Goal: Task Accomplishment & Management: Manage account settings

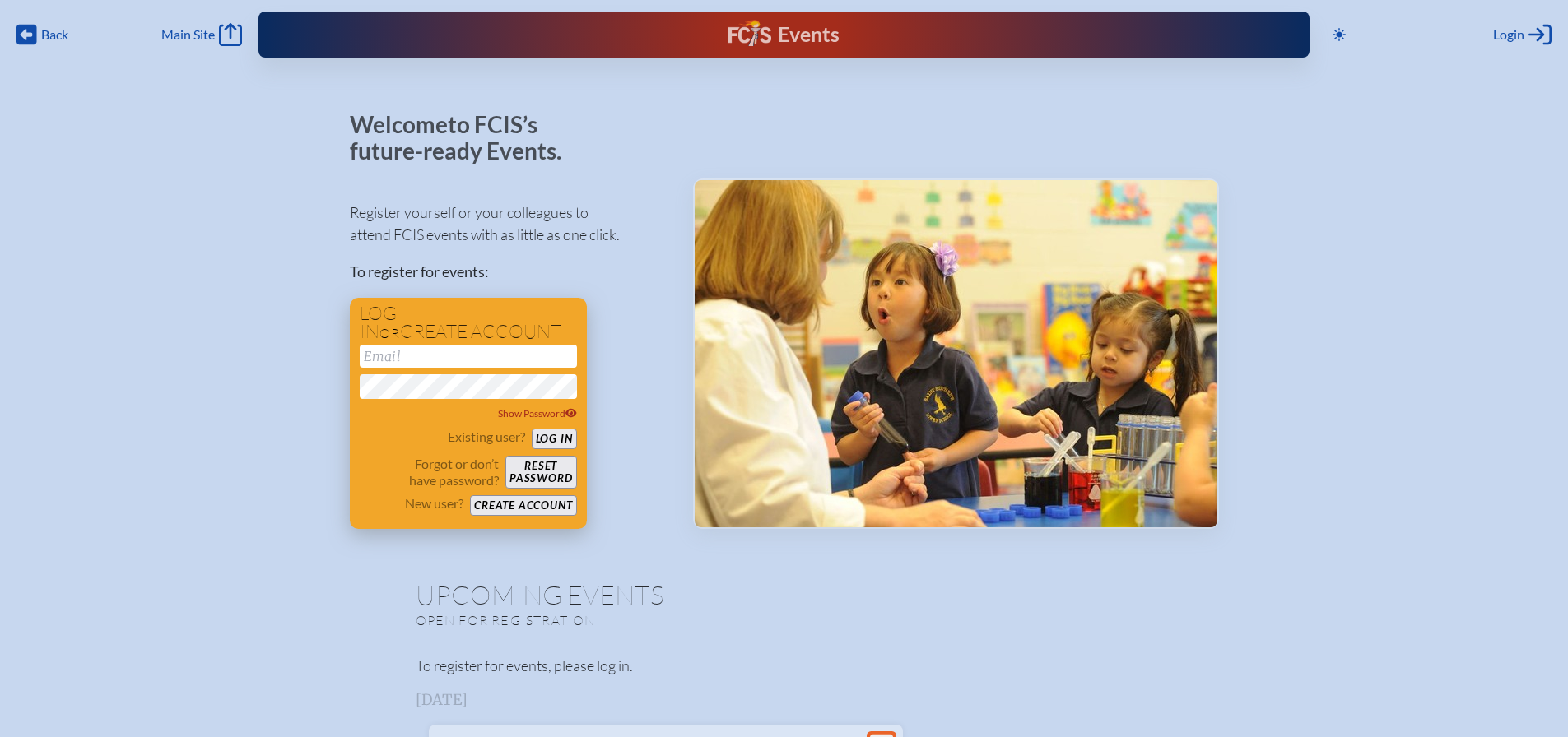
type input "[EMAIL_ADDRESS][DOMAIN_NAME]"
click at [553, 438] on button "Log in" at bounding box center [555, 438] width 45 height 21
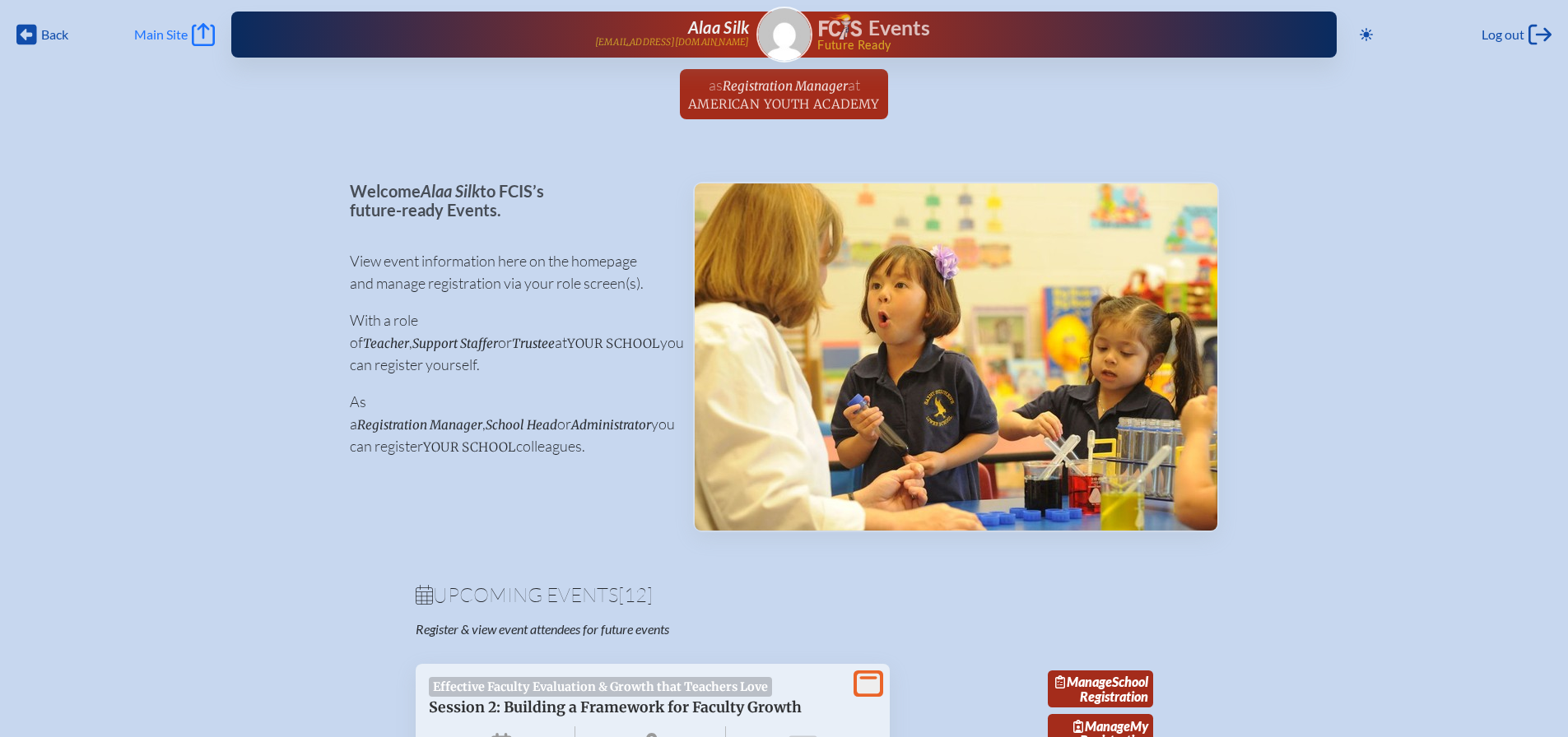
click at [161, 33] on span "Main Site" at bounding box center [161, 35] width 53 height 17
click at [760, 102] on span "American Youth Academy" at bounding box center [784, 105] width 191 height 16
